Goal: Navigation & Orientation: Understand site structure

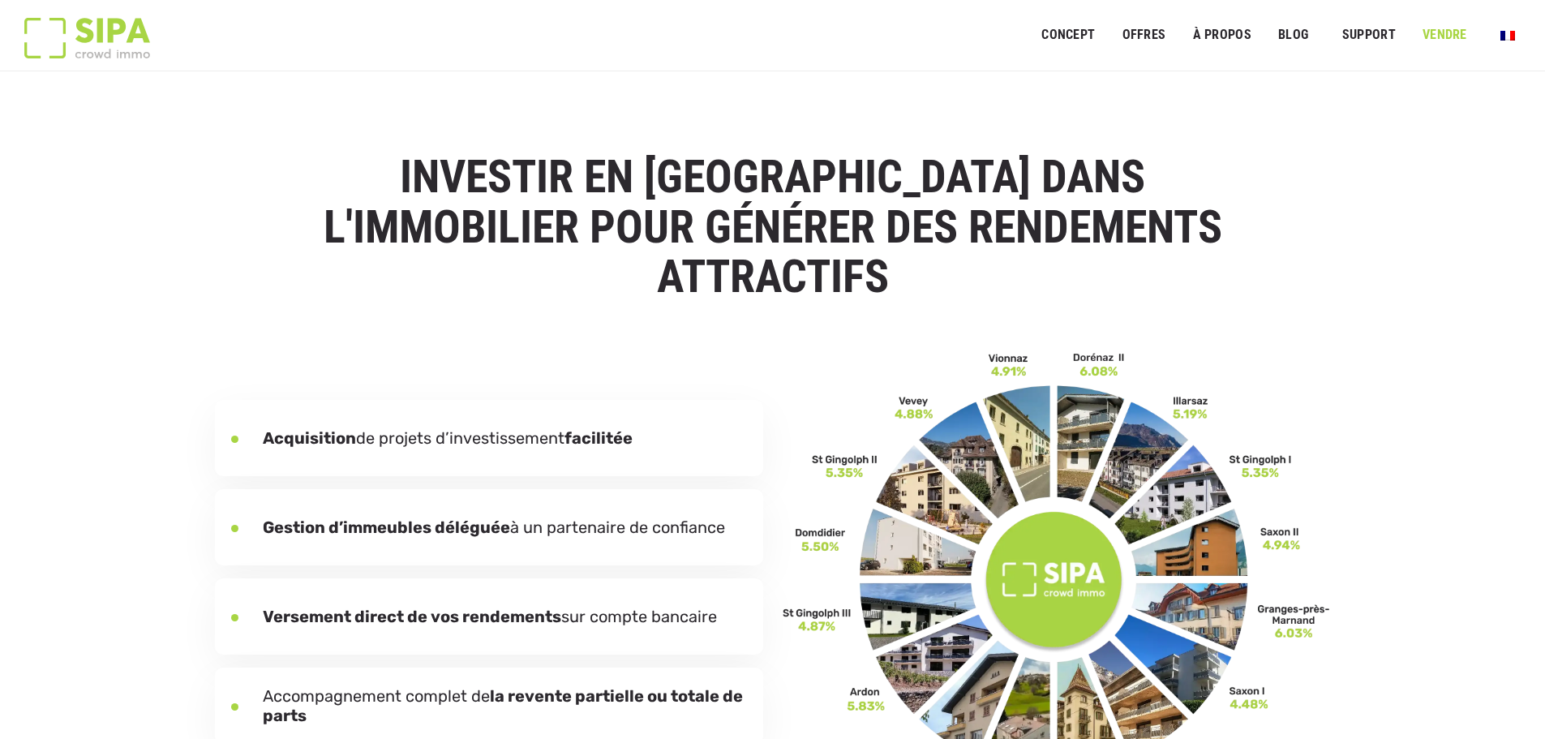
click at [1444, 28] on link "VENDRE" at bounding box center [1445, 35] width 66 height 36
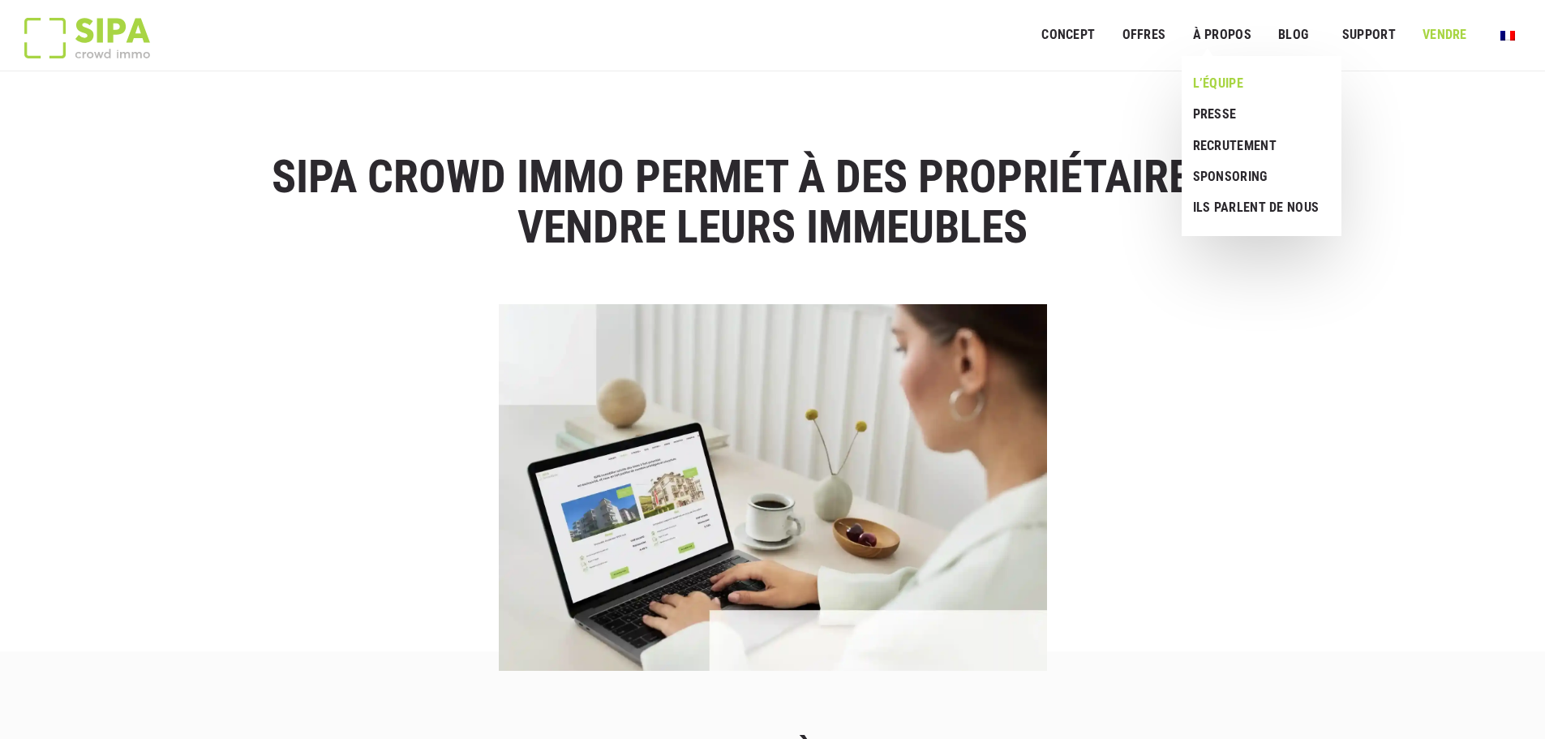
click at [1211, 79] on link "L’ÉQUIPE" at bounding box center [1255, 83] width 148 height 31
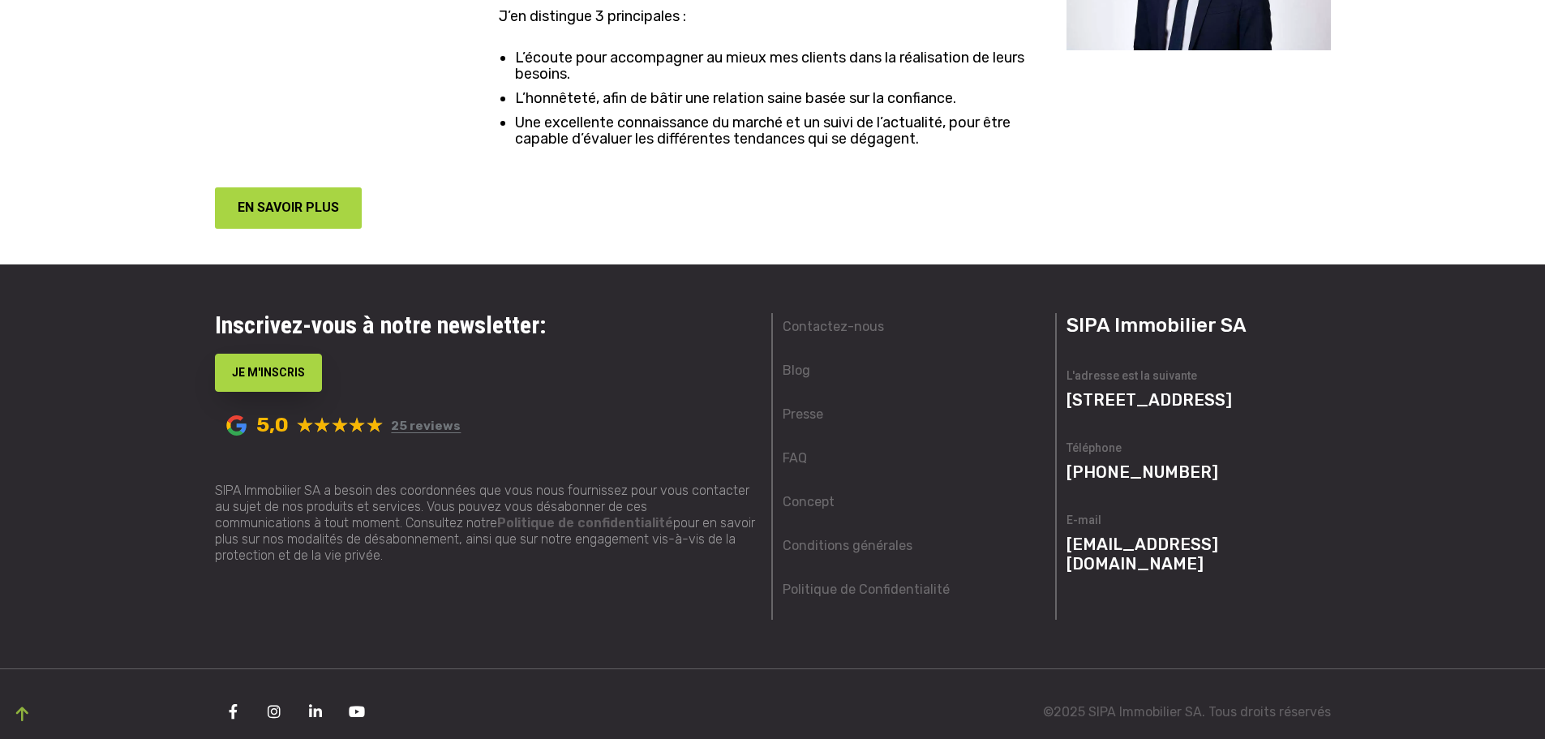
scroll to position [3736, 0]
